Goal: Find specific page/section: Find specific page/section

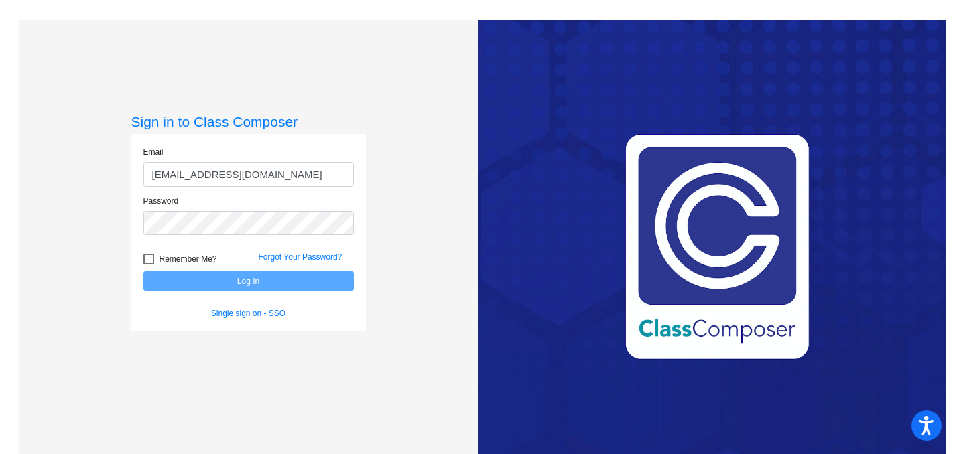
type input "[EMAIL_ADDRESS][DOMAIN_NAME]"
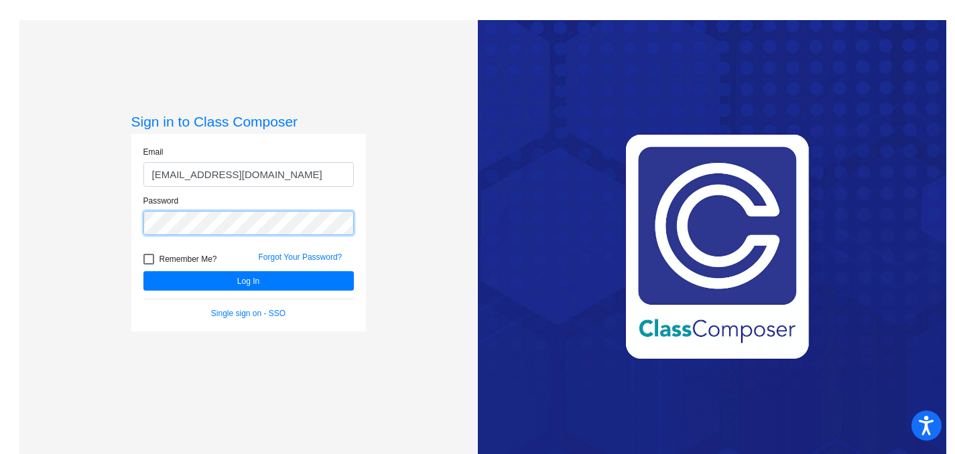
click at [143, 271] on button "Log In" at bounding box center [248, 280] width 210 height 19
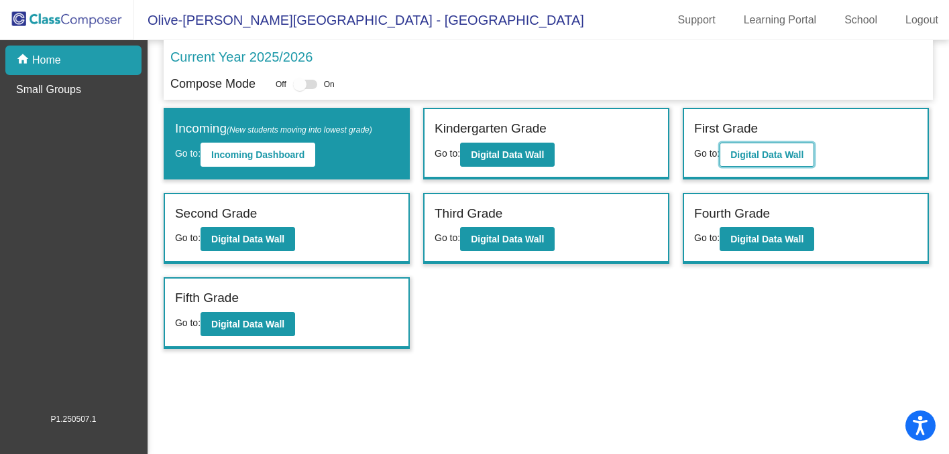
click at [737, 151] on b "Digital Data Wall" at bounding box center [766, 154] width 73 height 11
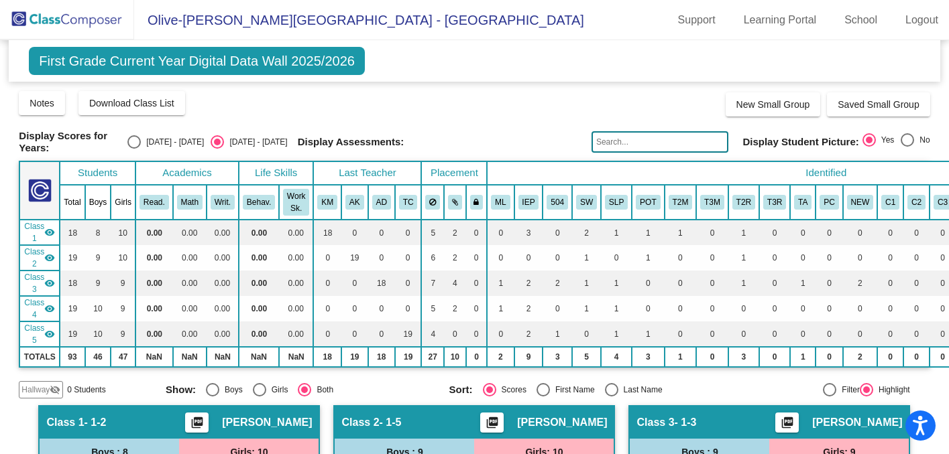
click at [629, 143] on input "text" at bounding box center [659, 141] width 137 height 21
click at [674, 134] on input "[PERSON_NAME]" at bounding box center [659, 141] width 137 height 21
type input "[PERSON_NAME]"
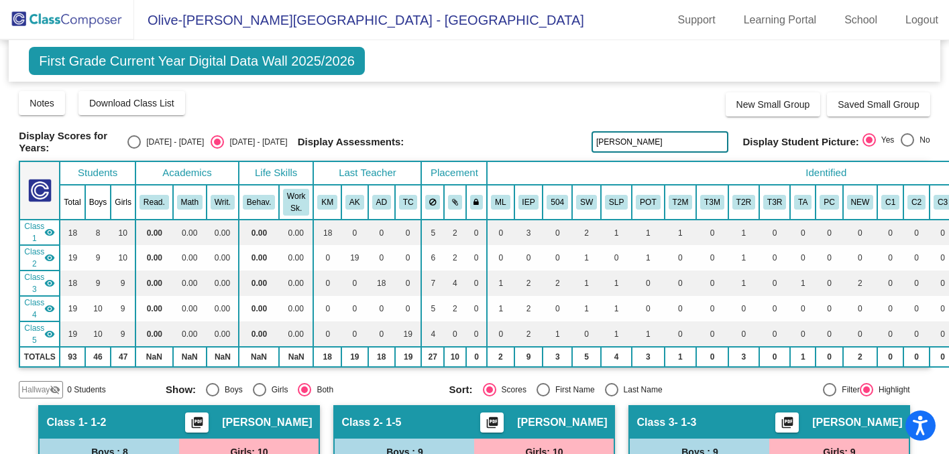
click at [666, 138] on input "[PERSON_NAME]" at bounding box center [659, 141] width 137 height 21
click at [654, 134] on input "[PERSON_NAME]" at bounding box center [659, 141] width 137 height 21
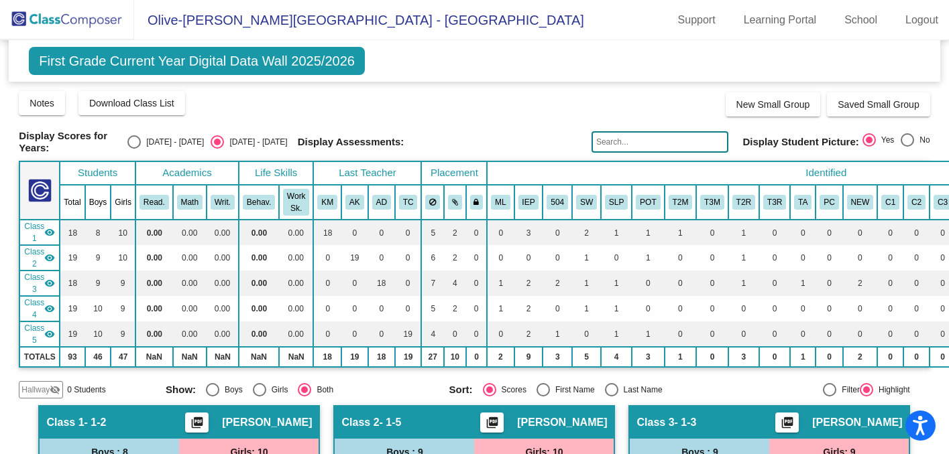
click at [682, 132] on input "text" at bounding box center [659, 141] width 137 height 21
click at [672, 143] on input "Skalon" at bounding box center [659, 141] width 137 height 21
type input "\"
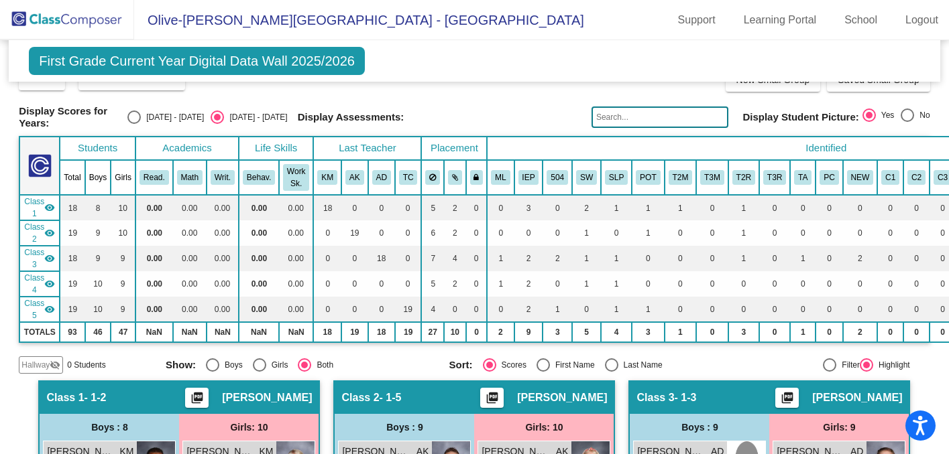
scroll to position [19, 0]
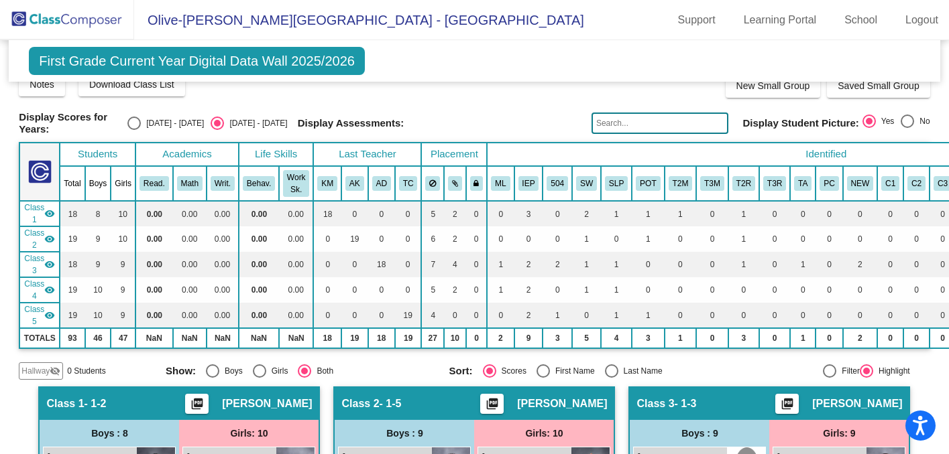
click at [598, 125] on input "text" at bounding box center [659, 123] width 137 height 21
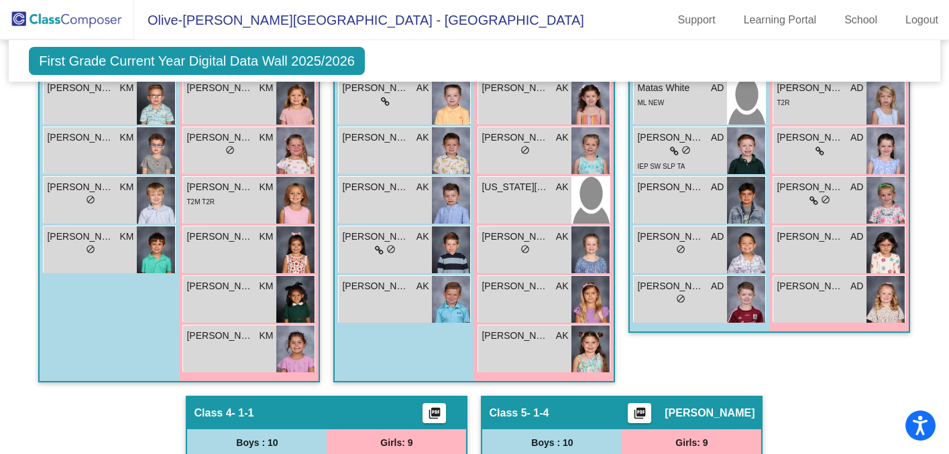
scroll to position [577, 0]
